Goal: Transaction & Acquisition: Obtain resource

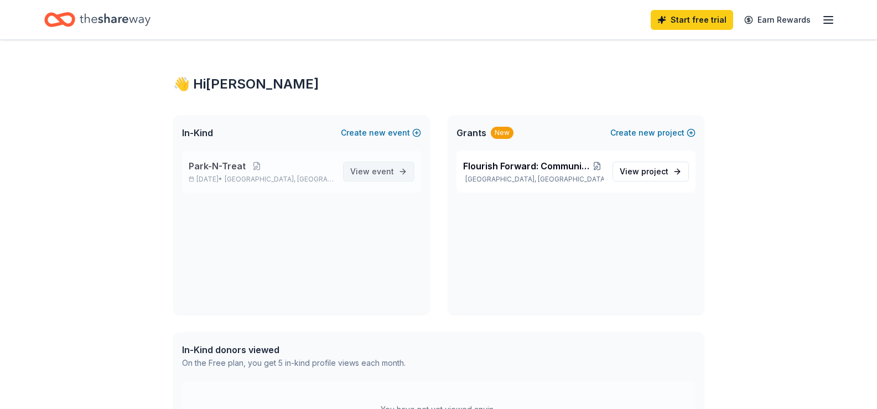
click at [404, 174] on link "View event" at bounding box center [378, 172] width 71 height 20
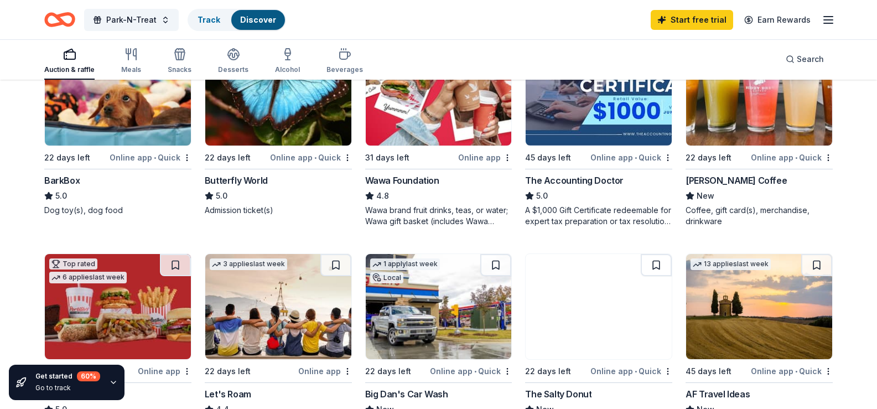
scroll to position [362, 0]
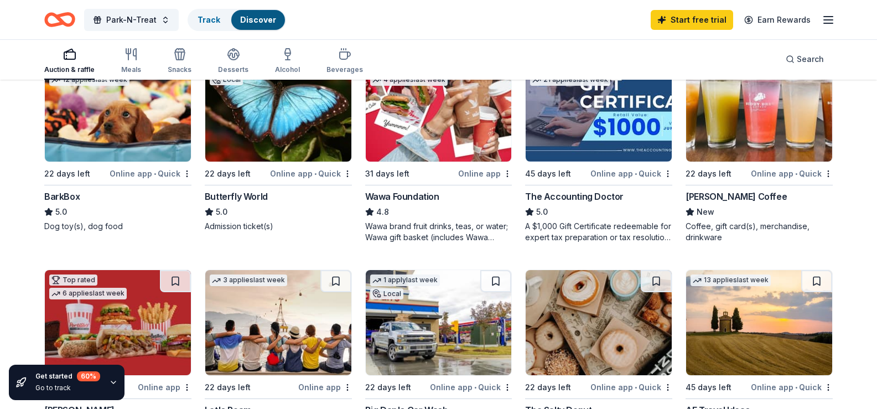
click at [760, 133] on img at bounding box center [759, 108] width 146 height 105
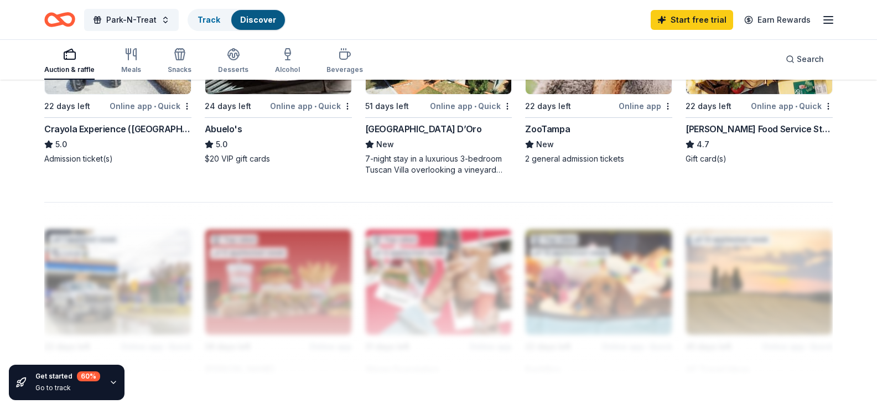
scroll to position [859, 0]
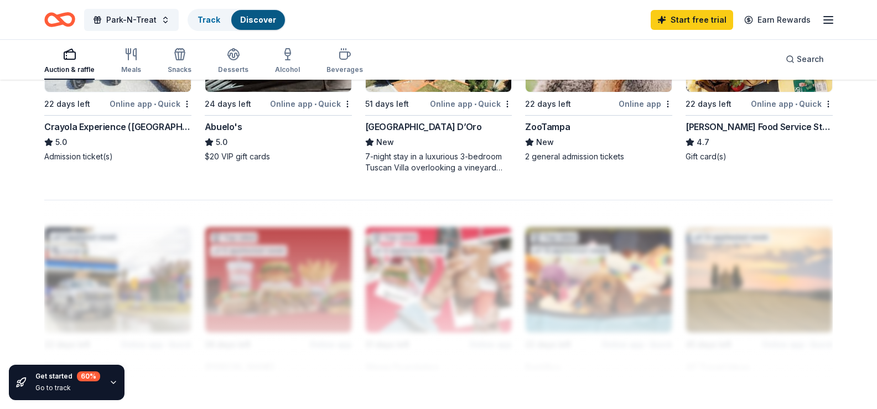
click at [443, 92] on img at bounding box center [439, 39] width 146 height 105
click at [586, 92] on img at bounding box center [599, 39] width 146 height 105
click at [143, 24] on span "Park-N-Treat" at bounding box center [131, 19] width 50 height 13
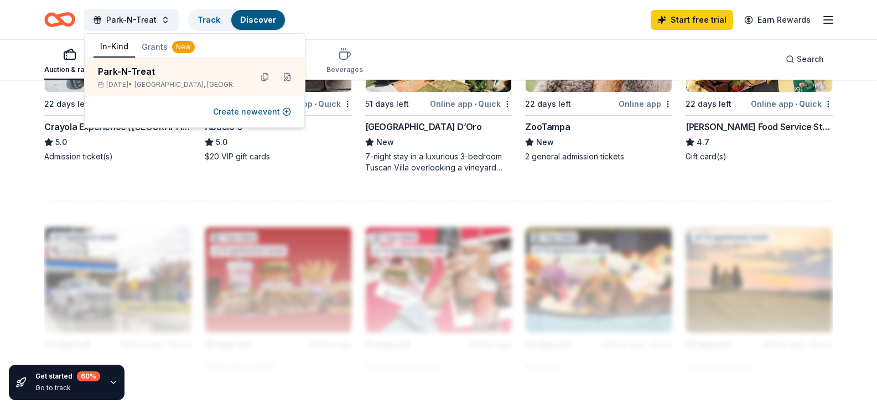
click at [157, 42] on button "Grants New" at bounding box center [168, 47] width 66 height 20
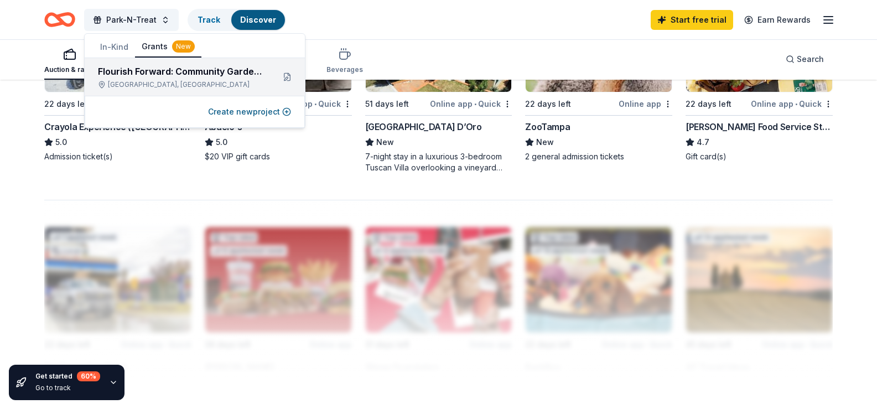
click at [154, 62] on div "Flourish Forward: Community Garden Bed Initiative Tampa, FL" at bounding box center [195, 77] width 220 height 38
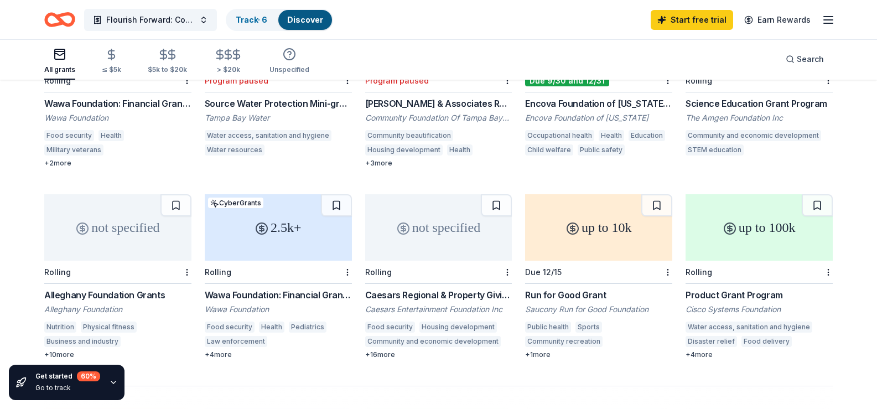
scroll to position [698, 0]
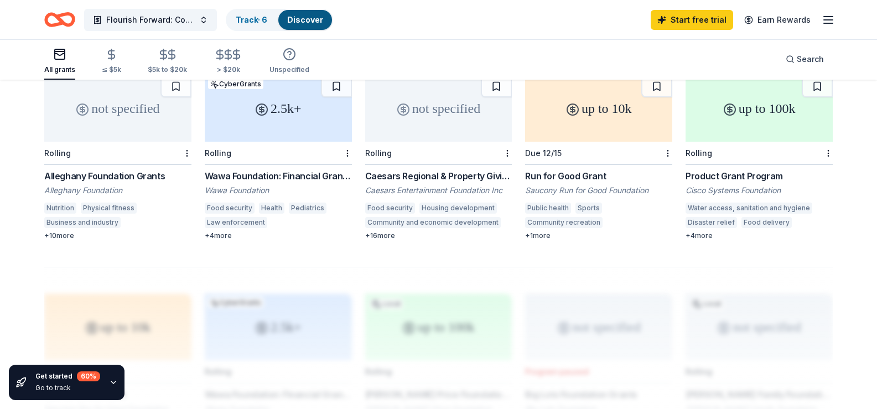
click at [285, 169] on div "Wawa Foundation: Financial Grants (Grants over $2,500)" at bounding box center [278, 175] width 147 height 13
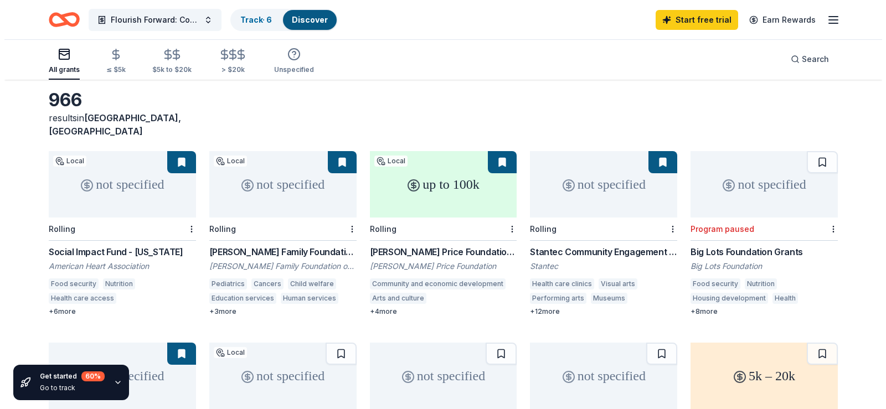
scroll to position [0, 0]
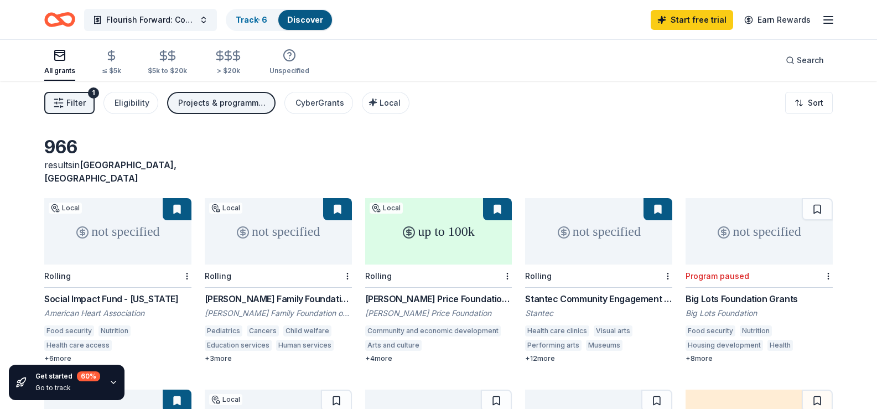
click at [55, 110] on button "Filter 1" at bounding box center [69, 103] width 50 height 22
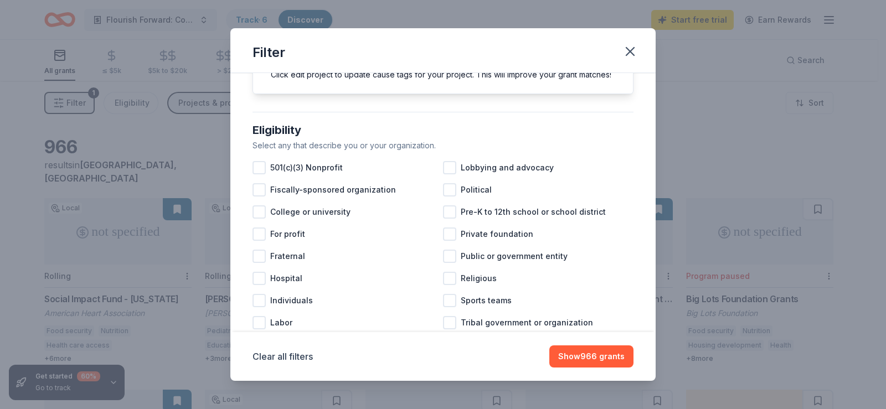
scroll to position [101, 0]
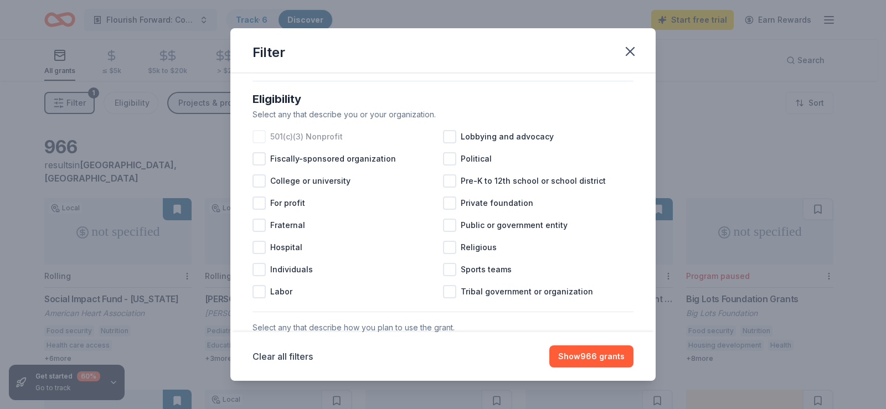
click at [259, 143] on div at bounding box center [258, 136] width 13 height 13
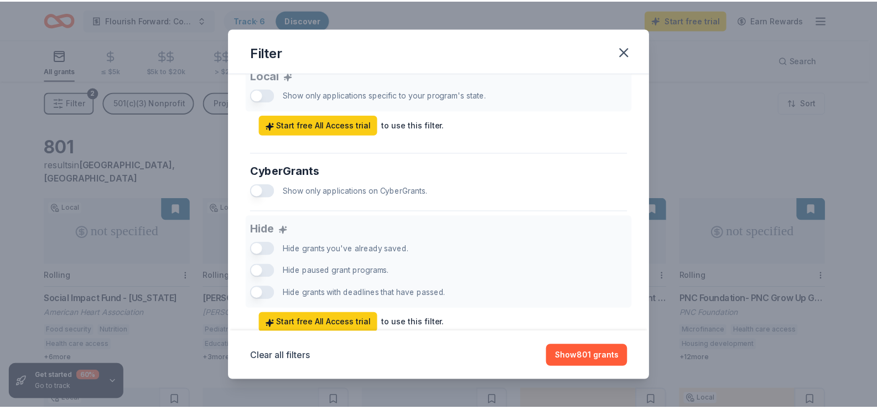
scroll to position [693, 0]
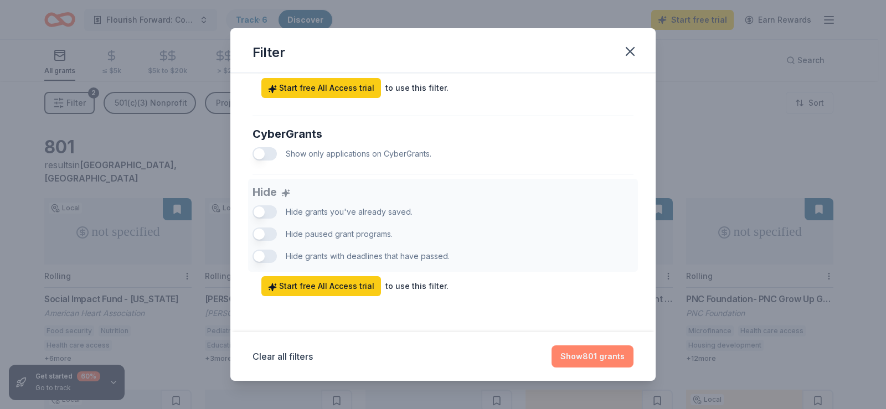
click at [609, 350] on button "Show 801 grants" at bounding box center [592, 356] width 82 height 22
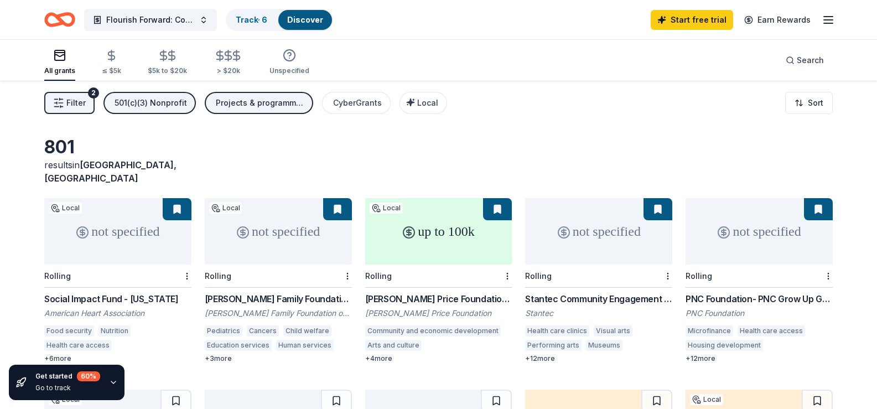
drag, startPoint x: 873, startPoint y: 182, endPoint x: 873, endPoint y: 198, distance: 15.5
click at [873, 198] on div "801 results in Tampa, FL not specified Local Rolling Social Impact Fund - Flori…" at bounding box center [438, 362] width 877 height 562
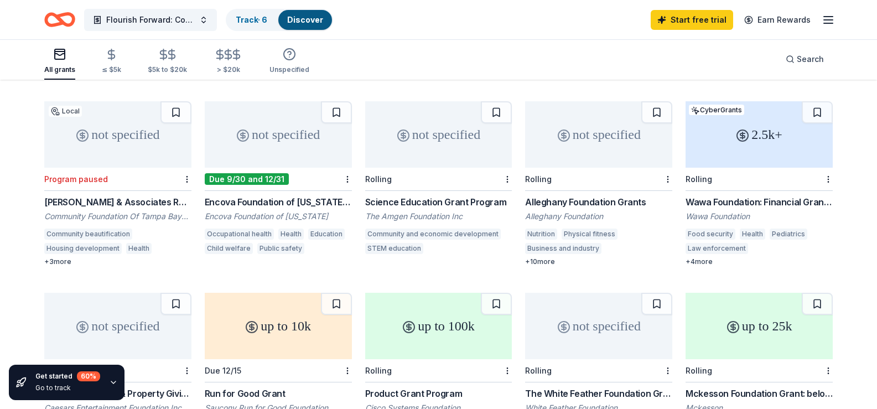
scroll to position [478, 0]
click at [435, 151] on div "not specified" at bounding box center [438, 136] width 147 height 66
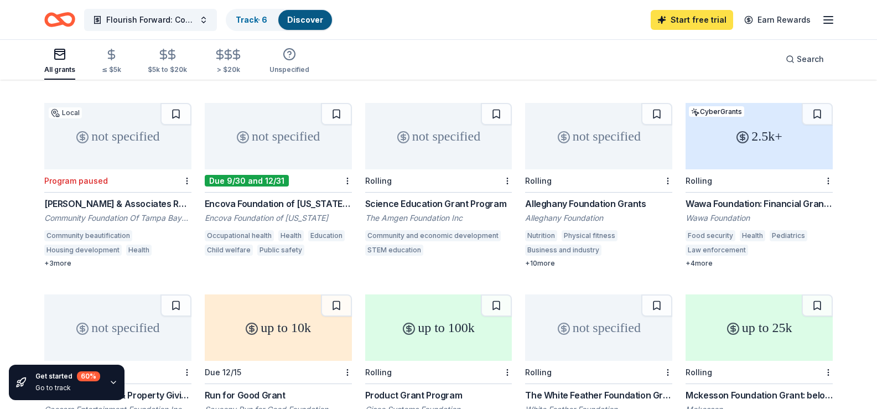
click at [683, 24] on link "Start free trial" at bounding box center [692, 20] width 82 height 20
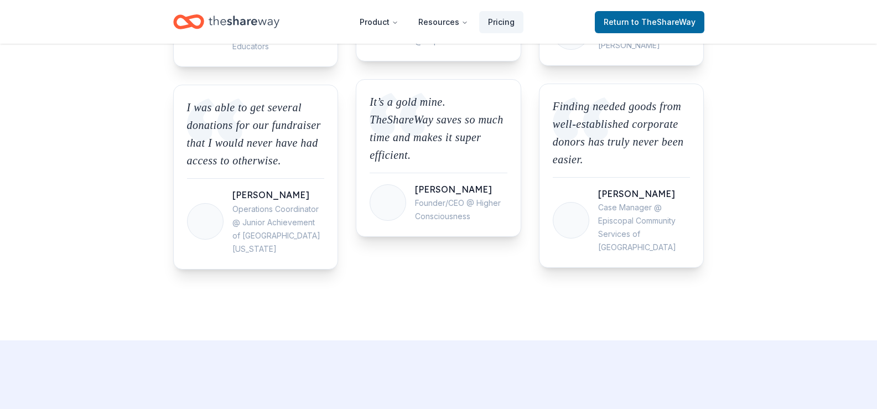
scroll to position [1360, 0]
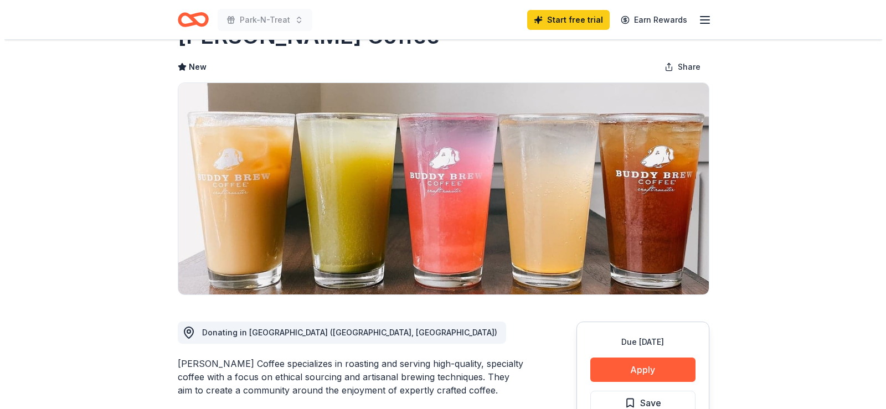
scroll to position [44, 0]
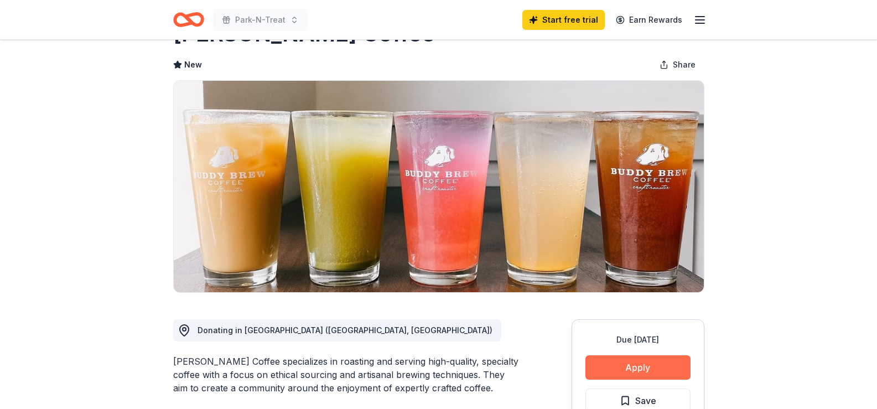
click at [631, 364] on button "Apply" at bounding box center [638, 367] width 105 height 24
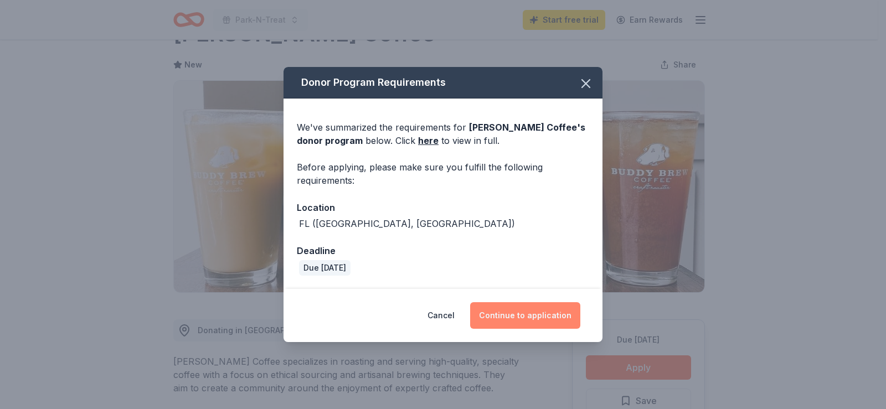
click at [517, 318] on button "Continue to application" at bounding box center [525, 315] width 110 height 27
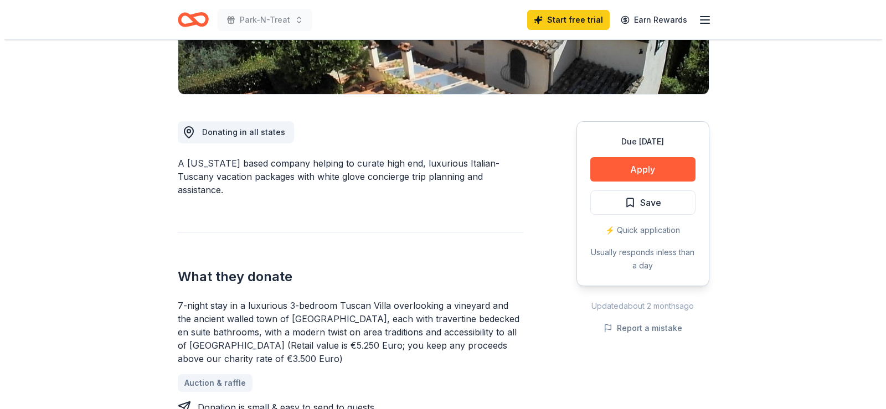
scroll to position [249, 0]
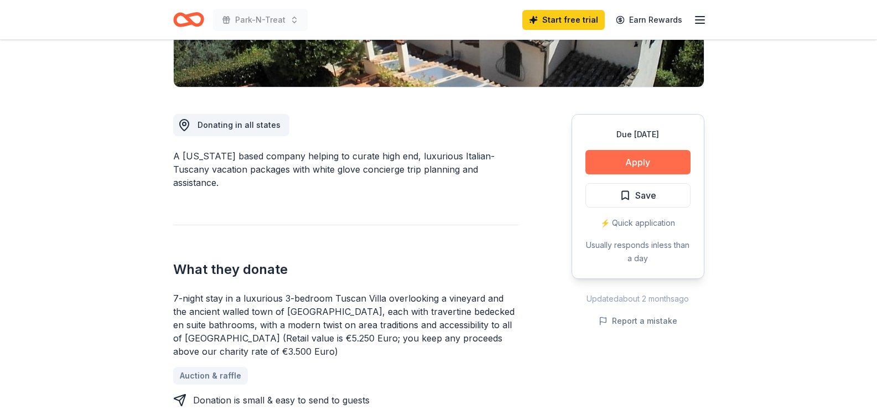
click at [645, 169] on button "Apply" at bounding box center [638, 162] width 105 height 24
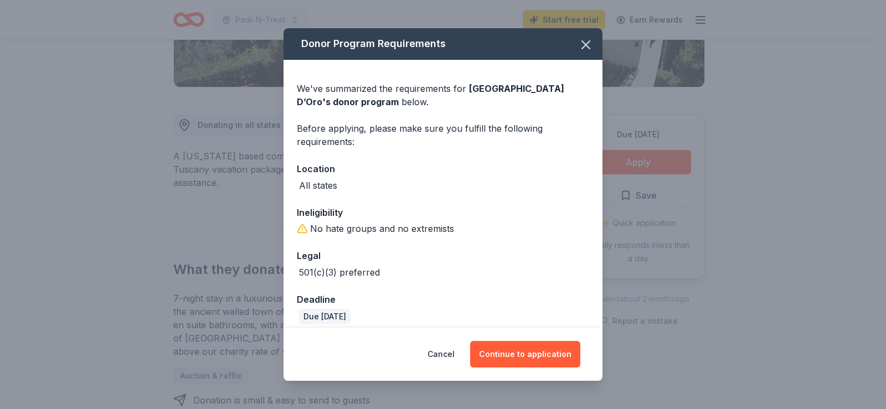
scroll to position [10, 0]
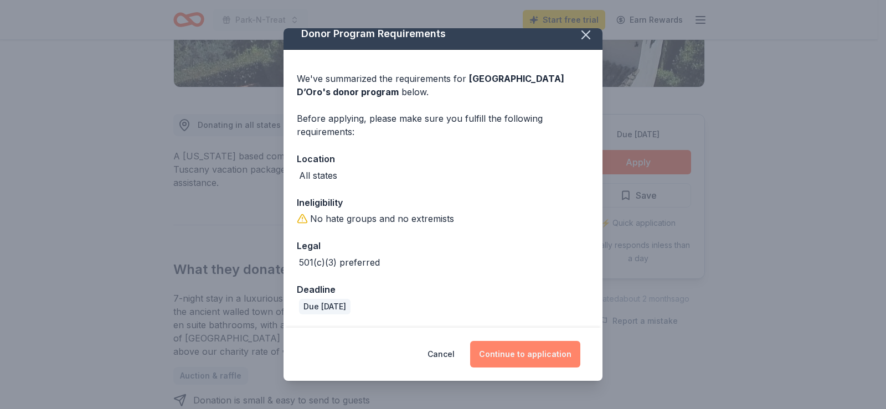
click at [533, 355] on button "Continue to application" at bounding box center [525, 354] width 110 height 27
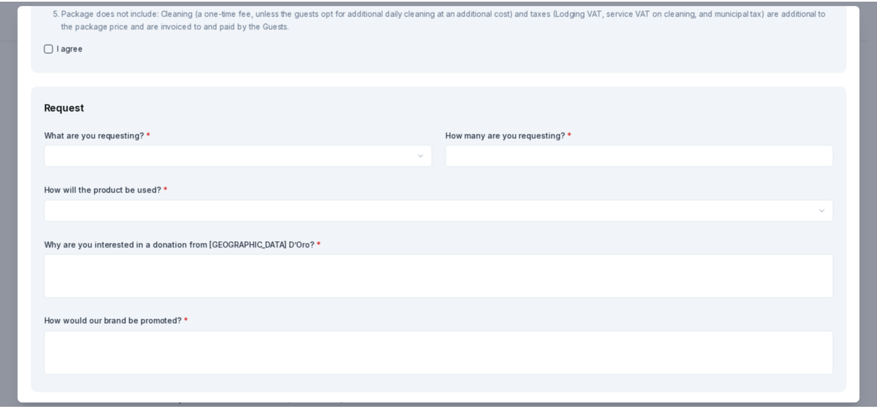
scroll to position [0, 0]
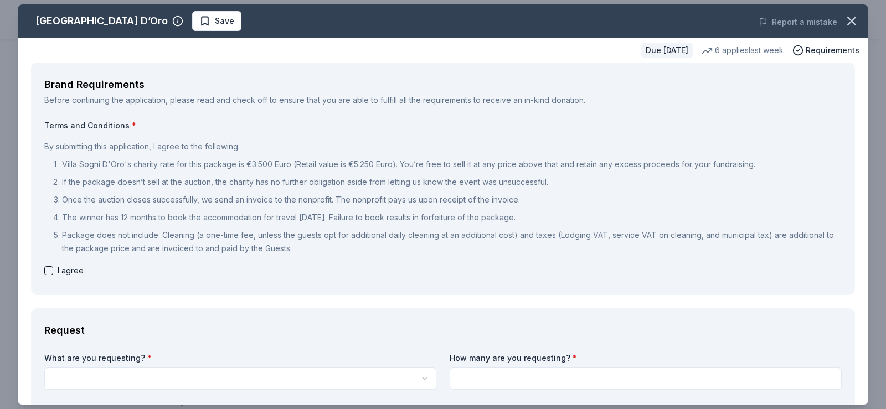
drag, startPoint x: 37, startPoint y: 22, endPoint x: 116, endPoint y: 18, distance: 78.7
click at [116, 18] on div "Villa Sogni D’Oro" at bounding box center [101, 21] width 132 height 18
click at [172, 21] on icon "button" at bounding box center [177, 21] width 11 height 11
click at [844, 21] on icon "button" at bounding box center [852, 21] width 16 height 16
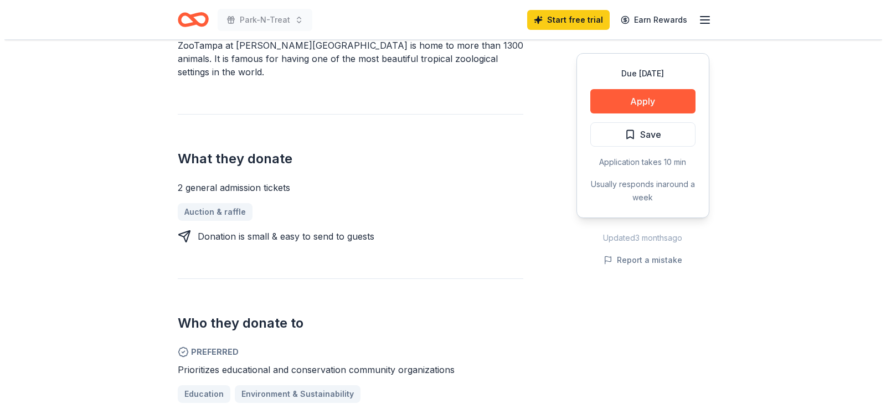
scroll to position [363, 0]
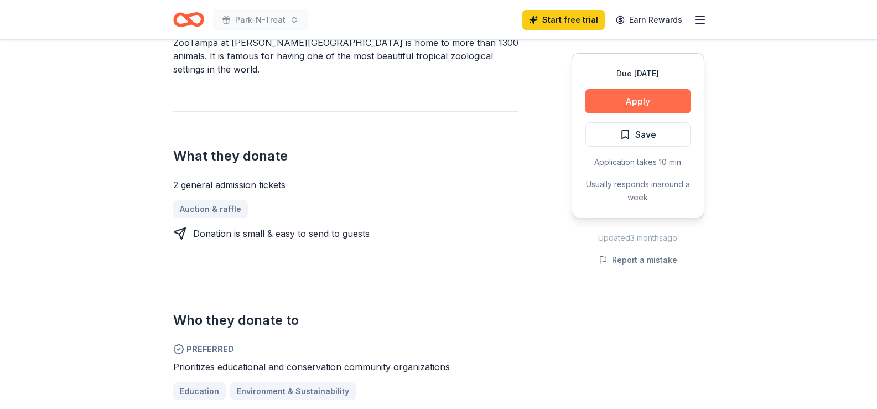
click at [634, 102] on button "Apply" at bounding box center [638, 101] width 105 height 24
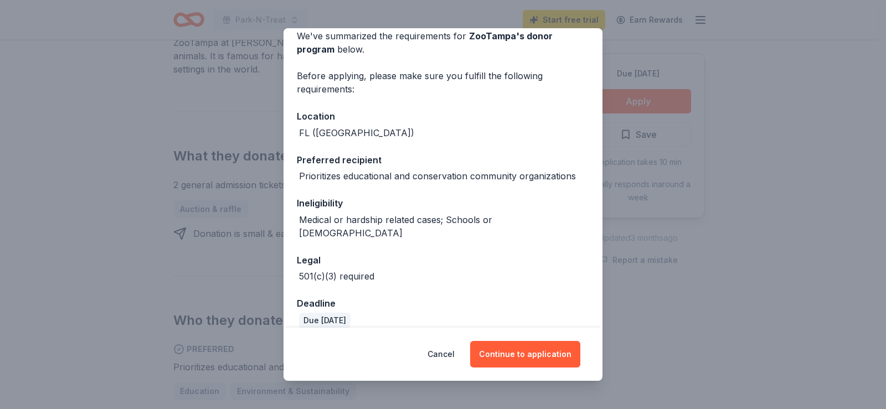
scroll to position [53, 0]
click at [557, 356] on button "Continue to application" at bounding box center [525, 354] width 110 height 27
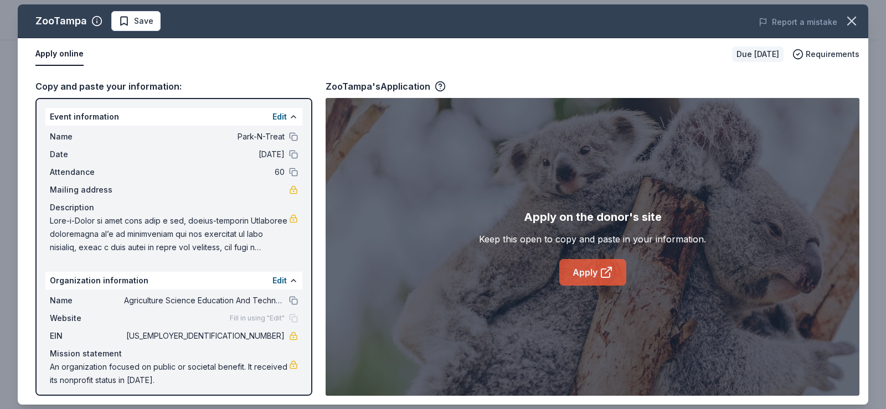
click at [596, 278] on link "Apply" at bounding box center [592, 272] width 67 height 27
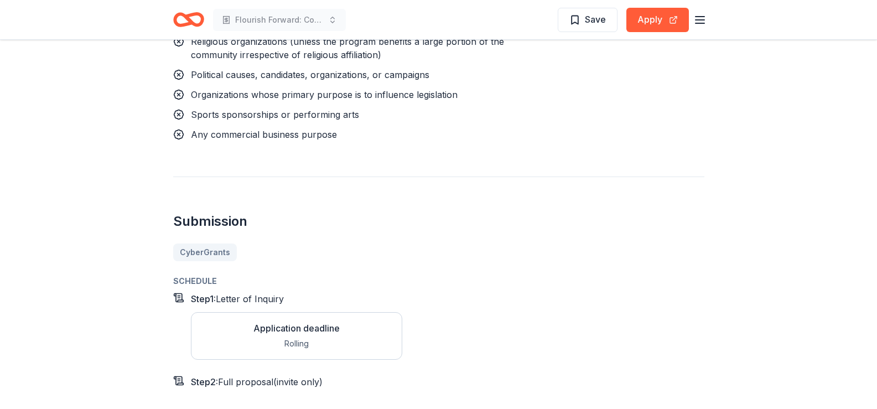
scroll to position [1060, 0]
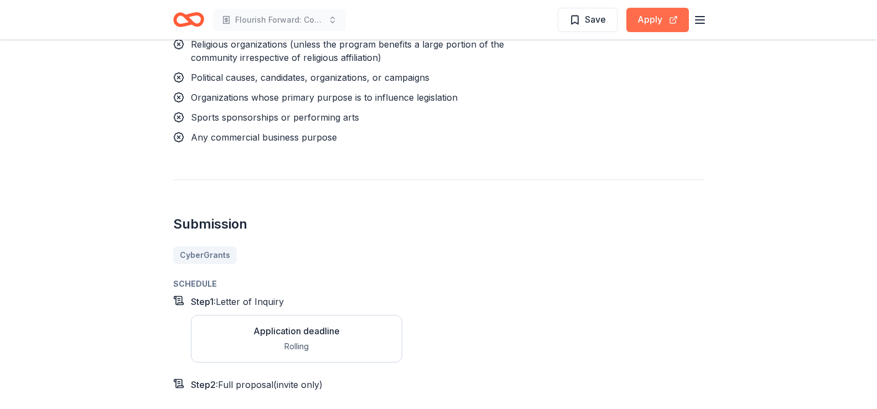
click at [652, 22] on button "Apply" at bounding box center [658, 20] width 63 height 24
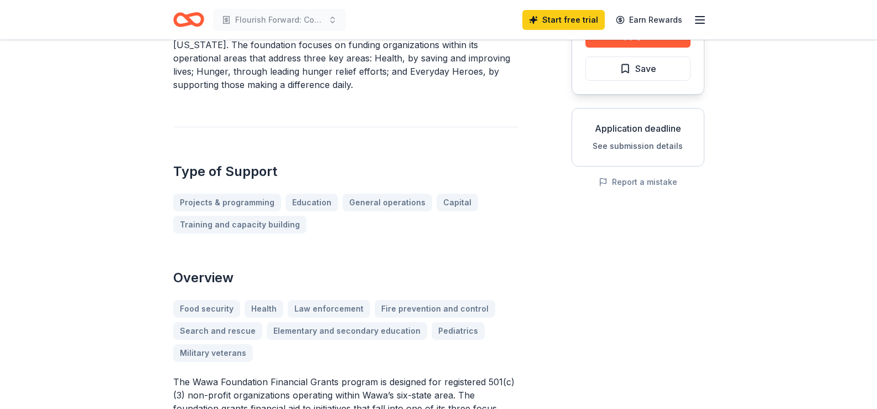
scroll to position [0, 0]
